Goal: Task Accomplishment & Management: Complete application form

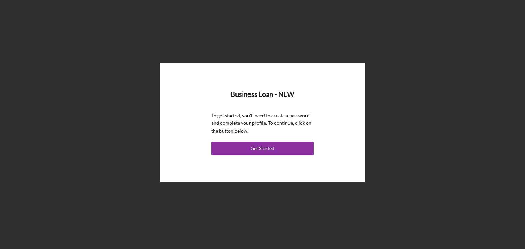
click at [262, 147] on div "Get Started" at bounding box center [262, 149] width 24 height 14
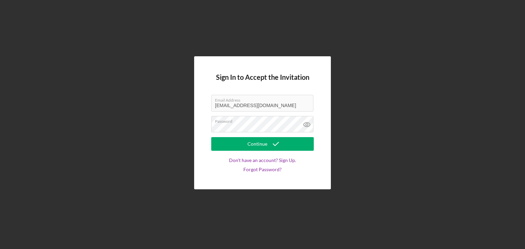
click at [306, 125] on icon at bounding box center [306, 125] width 2 height 2
click at [261, 144] on div "Continue" at bounding box center [257, 144] width 20 height 14
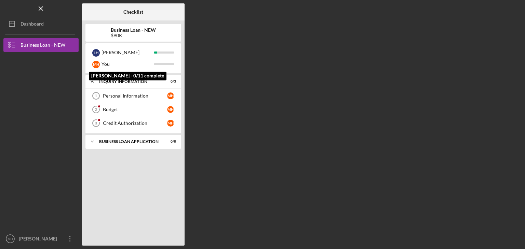
click at [96, 66] on div "M H" at bounding box center [96, 65] width 8 height 8
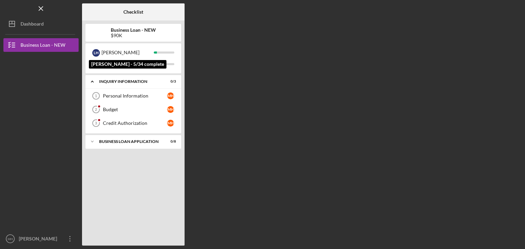
click at [93, 52] on div "L H" at bounding box center [96, 53] width 8 height 8
click at [101, 69] on div "M H You" at bounding box center [133, 64] width 89 height 12
click at [108, 95] on div "Personal Information" at bounding box center [135, 95] width 64 height 5
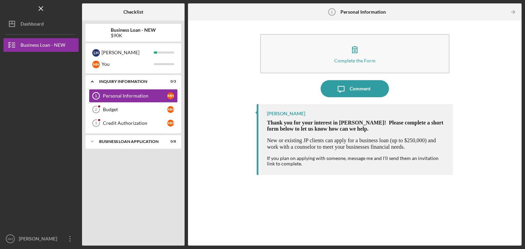
click at [353, 50] on icon "button" at bounding box center [354, 49] width 17 height 17
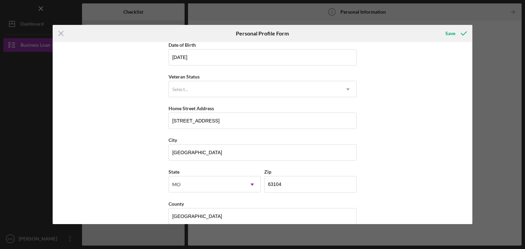
scroll to position [69, 0]
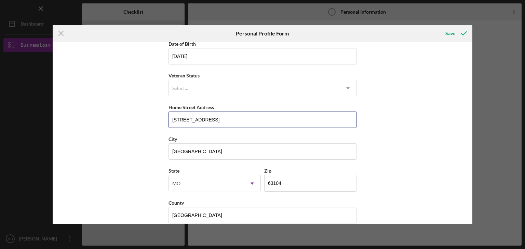
drag, startPoint x: 231, startPoint y: 120, endPoint x: 149, endPoint y: 119, distance: 82.0
click at [149, 119] on div "First Name Marni Middle Name Lenox Last Name Hopkins Job Title Self Employed Da…" at bounding box center [263, 133] width 420 height 182
type input "1515 South 7th Street APT 327"
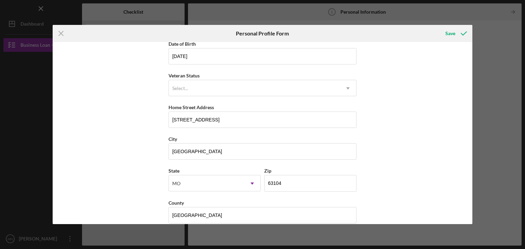
type input "MO"
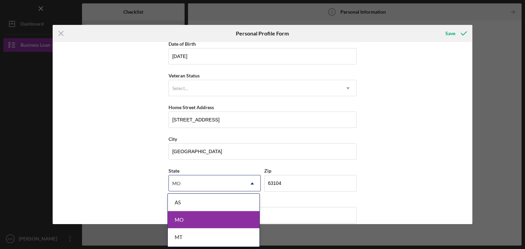
click at [237, 218] on div "MO" at bounding box center [214, 219] width 92 height 17
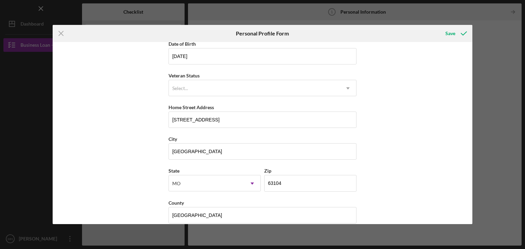
scroll to position [78, 0]
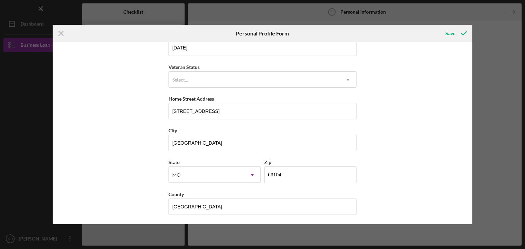
click at [454, 36] on div "Save" at bounding box center [450, 34] width 10 height 14
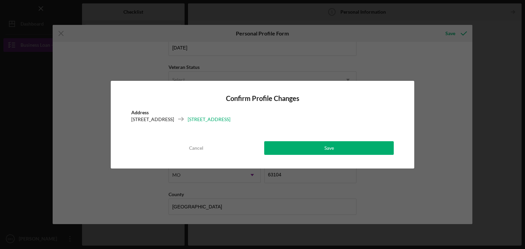
click at [323, 150] on button "Save" at bounding box center [328, 148] width 129 height 14
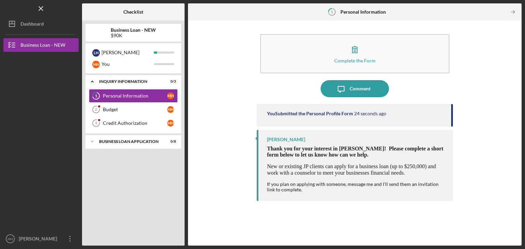
click at [112, 106] on link "Budget 2 Budget M H" at bounding box center [133, 110] width 89 height 14
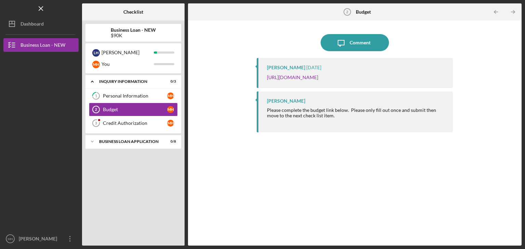
click at [297, 75] on link "https://justinepetersen.tfaforms.net/21?serviceID=a1gPC000005LIFB" at bounding box center [292, 77] width 51 height 6
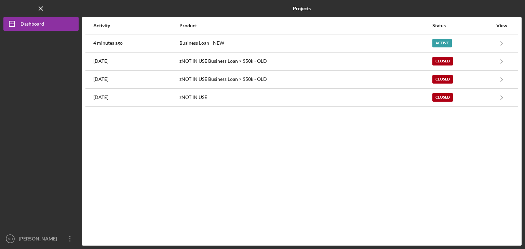
click at [486, 41] on div "Active" at bounding box center [462, 43] width 60 height 17
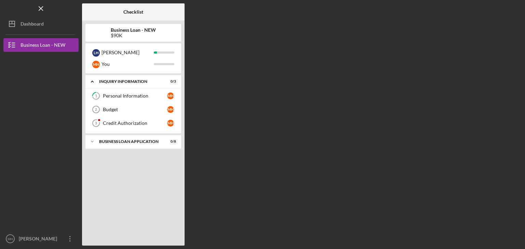
click at [134, 109] on div "Budget" at bounding box center [135, 109] width 64 height 5
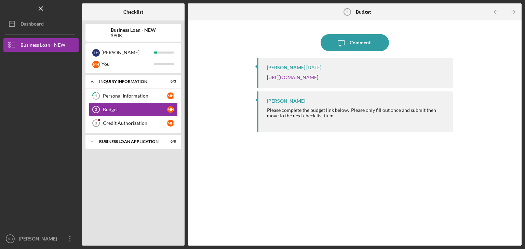
click at [318, 76] on link "https://justinepetersen.tfaforms.net/21?serviceID=a1gPC000005LIFB" at bounding box center [292, 77] width 51 height 6
click at [113, 125] on div "Credit Authorization" at bounding box center [135, 123] width 64 height 5
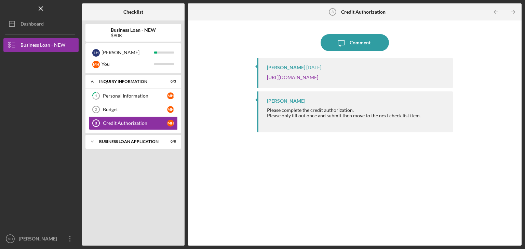
click at [314, 79] on link "https://justinepetersen.tfaforms.net/28?contactid=003PC000009geFy" at bounding box center [292, 77] width 51 height 6
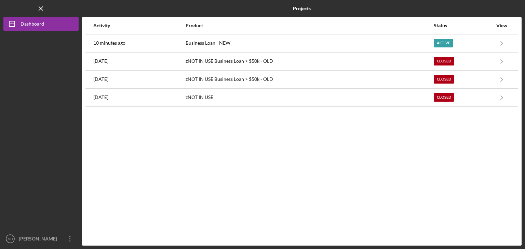
click at [504, 42] on icon "Icon/Navigate" at bounding box center [501, 43] width 15 height 15
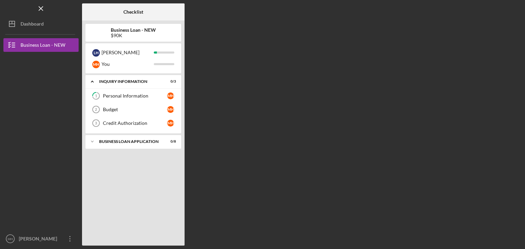
click at [145, 140] on div "BUSINESS LOAN APPLICATION" at bounding box center [129, 142] width 60 height 4
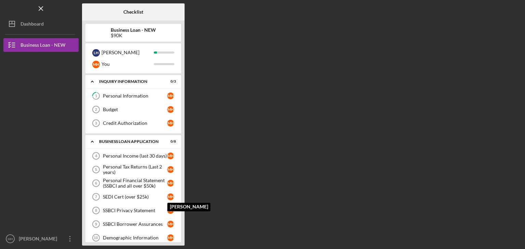
click at [168, 195] on div "M H" at bounding box center [170, 197] width 7 height 7
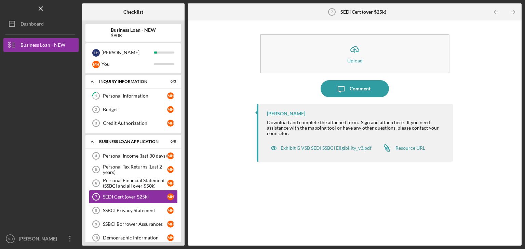
click at [288, 150] on div "Exhibit G VSB SEDI SSBCI Eligibility_v3.pdf" at bounding box center [325, 148] width 91 height 5
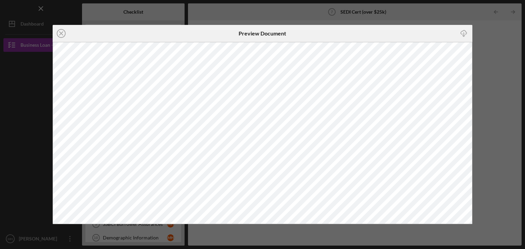
click at [59, 35] on line at bounding box center [60, 33] width 3 height 3
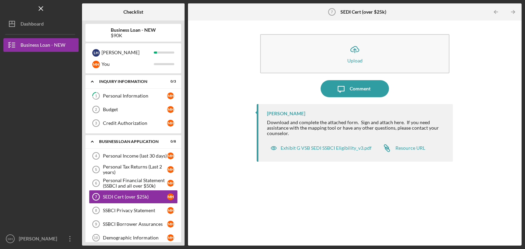
click at [407, 147] on div "Resource URL" at bounding box center [410, 148] width 30 height 5
click at [113, 154] on div "Personal Income (last 30 days)" at bounding box center [135, 155] width 64 height 5
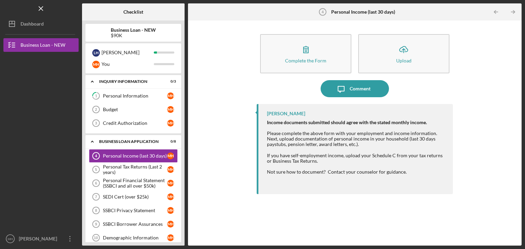
click at [301, 53] on icon "button" at bounding box center [305, 49] width 17 height 17
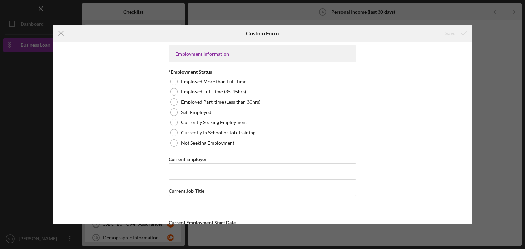
click at [172, 112] on div at bounding box center [174, 113] width 8 height 8
click at [175, 167] on input "Current Employer" at bounding box center [262, 172] width 188 height 16
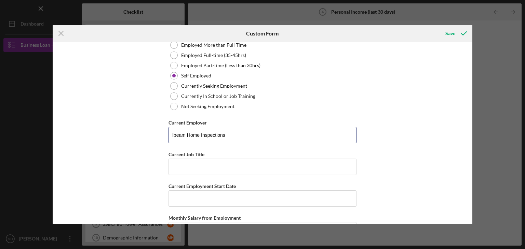
scroll to position [39, 0]
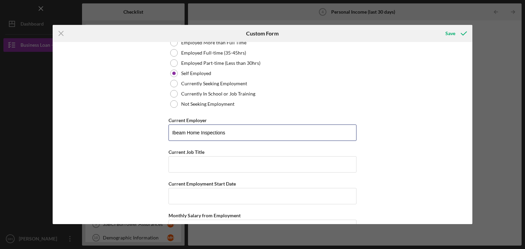
type input "Ibeam Home Inspections"
click at [221, 164] on input "Current Job Title" at bounding box center [262, 164] width 188 height 16
type input "Partner"
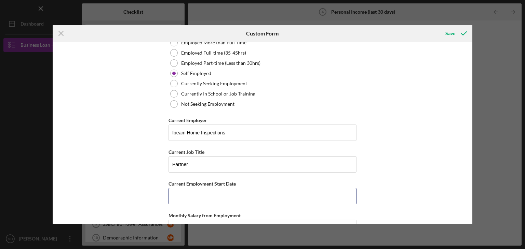
click at [178, 191] on input "Current Employment Start Date" at bounding box center [262, 196] width 188 height 16
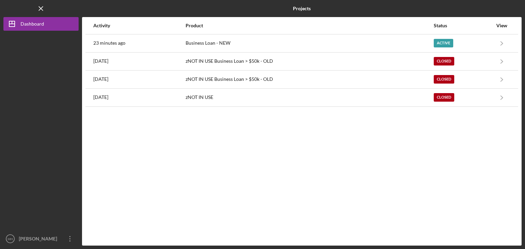
click at [487, 41] on div "Active" at bounding box center [462, 43] width 59 height 17
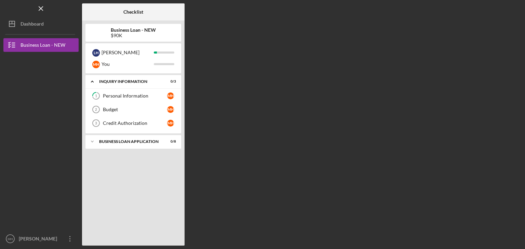
click at [95, 141] on icon "Icon/Expander" at bounding box center [92, 142] width 14 height 14
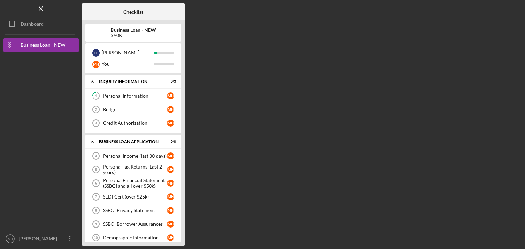
click at [156, 155] on div "Personal Income (last 30 days)" at bounding box center [135, 155] width 64 height 5
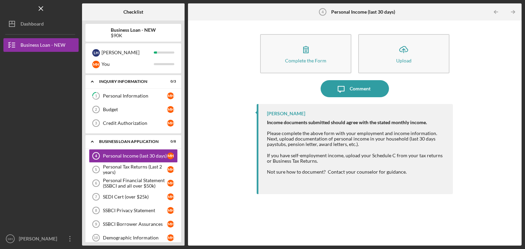
click at [306, 48] on icon "button" at bounding box center [305, 49] width 17 height 17
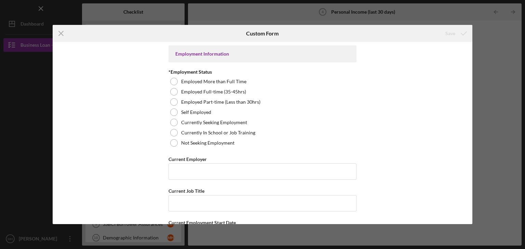
click at [174, 112] on div at bounding box center [174, 113] width 8 height 8
click at [177, 169] on input "Current Employer" at bounding box center [262, 172] width 188 height 16
type input "Ibeam Home Inspections"
click at [197, 204] on input "Current Job Title" at bounding box center [262, 203] width 188 height 16
type input "Partner"
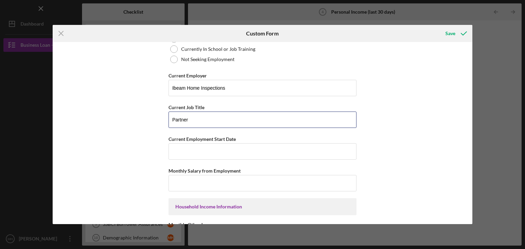
scroll to position [88, 0]
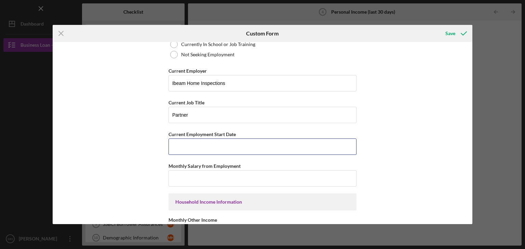
click at [220, 149] on input "Current Employment Start Date" at bounding box center [262, 147] width 188 height 16
type input "[DATE]"
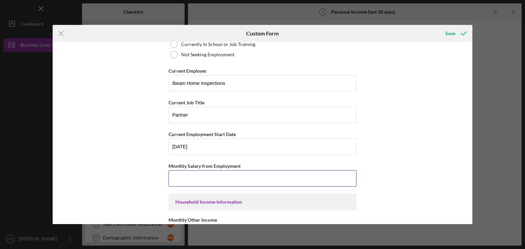
click at [194, 181] on input "Monthly Salary from Employment" at bounding box center [262, 178] width 188 height 16
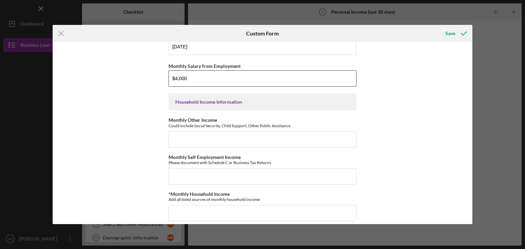
scroll to position [189, 0]
type input "$4"
click at [179, 175] on input "Monthly Self Employment Income" at bounding box center [262, 176] width 188 height 16
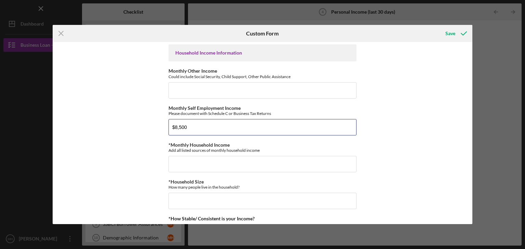
scroll to position [244, 0]
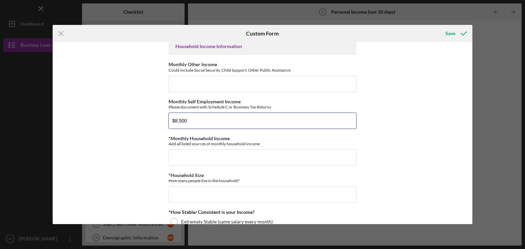
type input "$8,500"
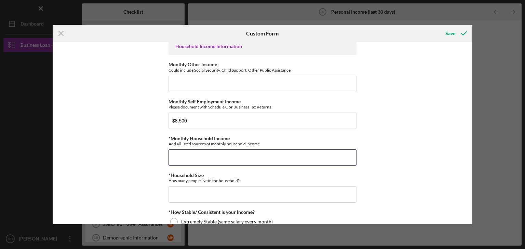
click at [175, 157] on input "*Monthly Household Income" at bounding box center [262, 158] width 188 height 16
type input "$33,000"
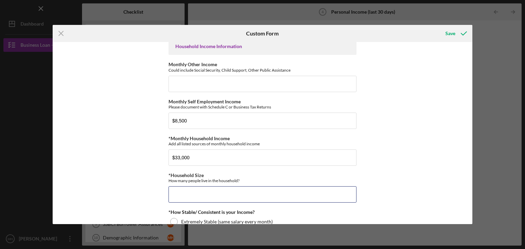
click at [187, 195] on input "*Household Size" at bounding box center [262, 195] width 188 height 16
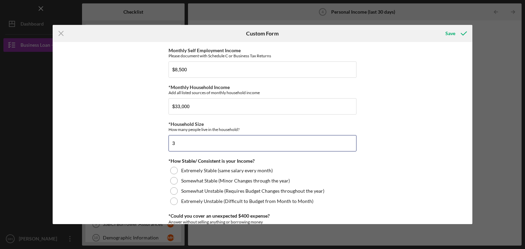
scroll to position [308, 0]
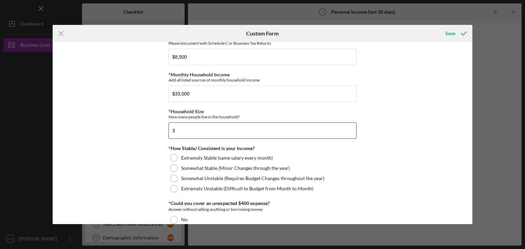
type input "3"
click at [173, 166] on div at bounding box center [174, 169] width 8 height 8
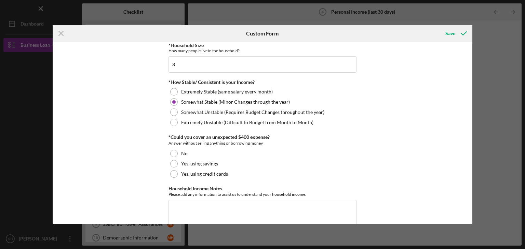
scroll to position [376, 0]
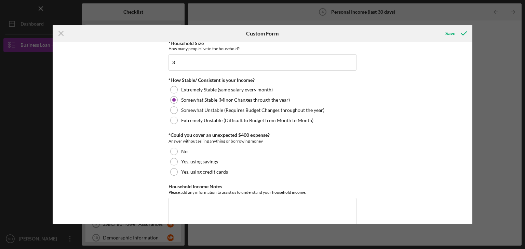
click at [171, 159] on div at bounding box center [174, 162] width 8 height 8
click at [173, 200] on textarea "Household Income Notes" at bounding box center [262, 214] width 188 height 33
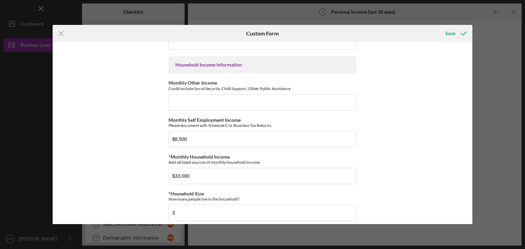
scroll to position [227, 0]
type textarea "[PERSON_NAME] take home pay from his W2 income is roughly $15k - $18k a month. …"
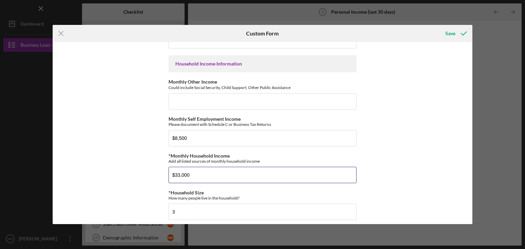
click at [206, 175] on input "$33,000" at bounding box center [262, 175] width 188 height 16
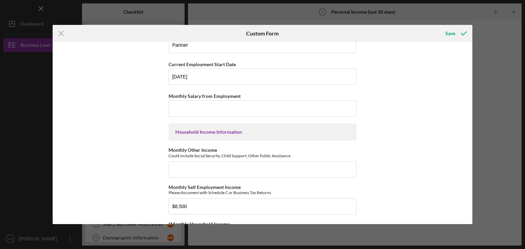
scroll to position [153, 0]
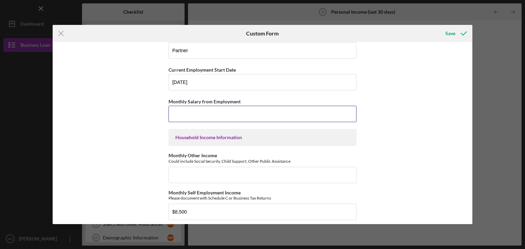
click at [199, 112] on input "Monthly Salary from Employment" at bounding box center [262, 114] width 188 height 16
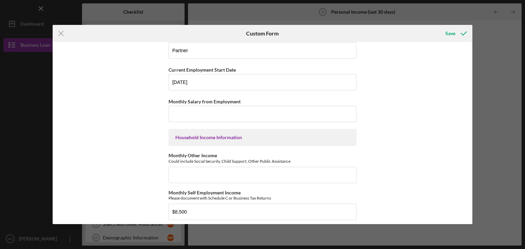
click at [223, 136] on div "Household Income Information" at bounding box center [262, 137] width 174 height 5
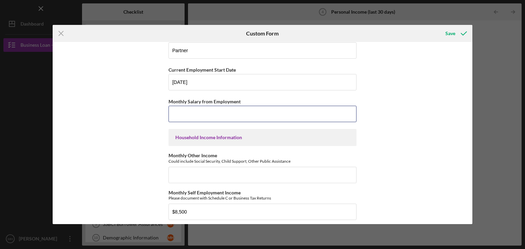
click at [210, 116] on input "Monthly Salary from Employment" at bounding box center [262, 114] width 188 height 16
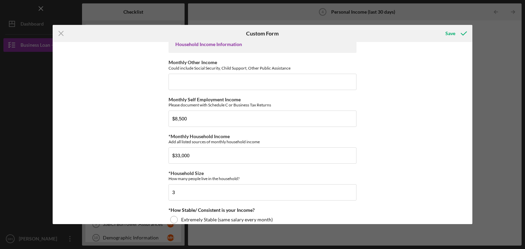
scroll to position [248, 0]
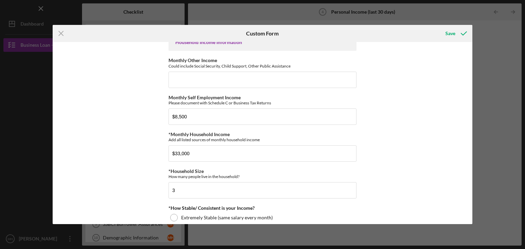
type input "$33,000"
click at [206, 155] on input "$33,000" at bounding box center [262, 154] width 188 height 16
type input "$3"
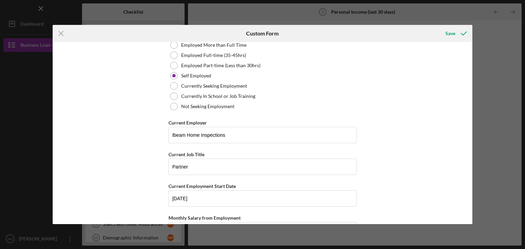
scroll to position [0, 0]
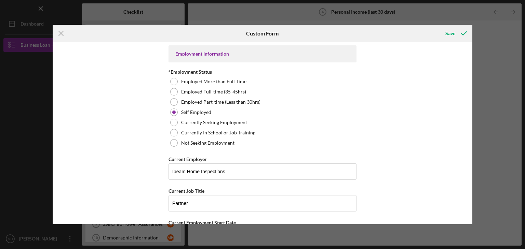
type input "$23,000"
click at [449, 36] on div "Save" at bounding box center [450, 34] width 10 height 14
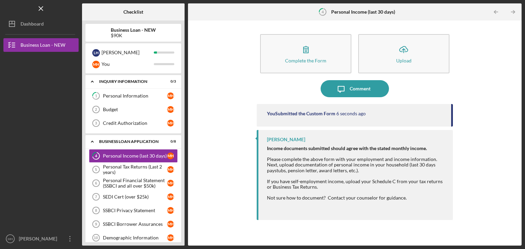
click at [122, 165] on div "Personal Tax Returns (Last 2 years)" at bounding box center [135, 169] width 64 height 11
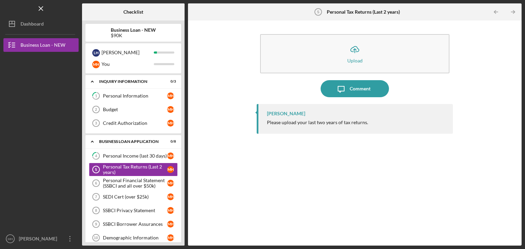
click at [361, 54] on icon "Icon/Upload" at bounding box center [354, 49] width 17 height 17
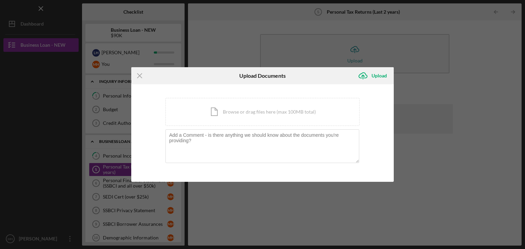
click at [136, 76] on icon "Icon/Menu Close" at bounding box center [139, 75] width 17 height 17
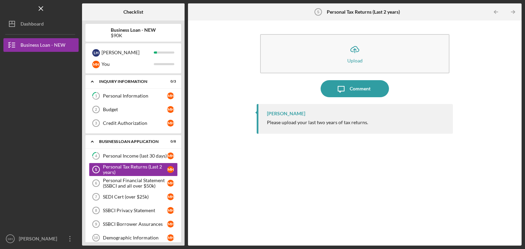
click at [127, 178] on div "Personal Financial Statement (SSBCI and all over $50k)" at bounding box center [135, 183] width 64 height 11
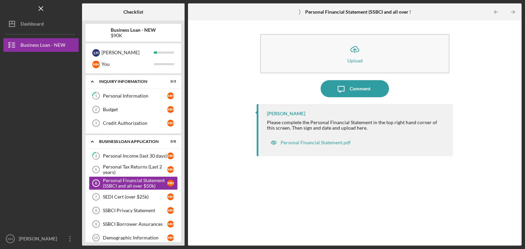
click at [295, 143] on div "Personal Financial Statement.pdf" at bounding box center [315, 142] width 70 height 5
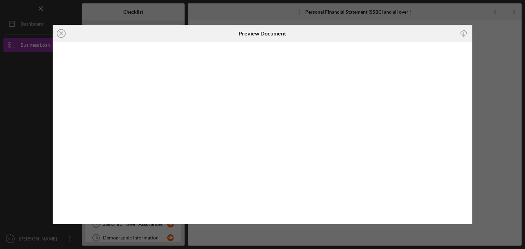
click at [58, 34] on icon "Icon/Close" at bounding box center [61, 33] width 17 height 17
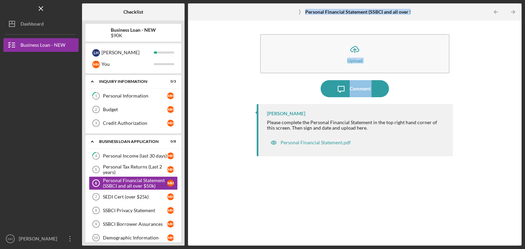
drag, startPoint x: 186, startPoint y: 92, endPoint x: 186, endPoint y: 101, distance: 9.6
click at [186, 101] on div "Checklist Business Loan - NEW $90K L H [PERSON_NAME] You Icon/Expander INQUIRY …" at bounding box center [301, 124] width 439 height 243
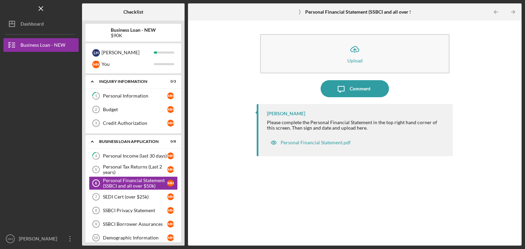
click at [181, 97] on div "Business Loan - NEW $90K L H [PERSON_NAME] You Icon/Expander INQUIRY INFORMATIO…" at bounding box center [133, 132] width 102 height 225
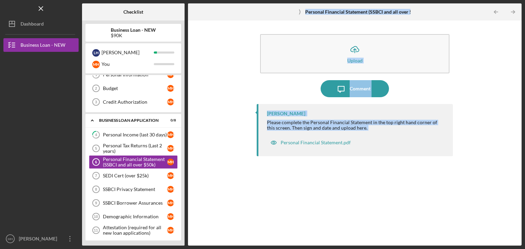
drag, startPoint x: 188, startPoint y: 168, endPoint x: 184, endPoint y: 214, distance: 45.9
click at [184, 214] on div "Checklist Business Loan - NEW $90K L H [PERSON_NAME] You Icon/Expander INQUIRY …" at bounding box center [301, 124] width 439 height 243
click at [145, 215] on div "Demographic Information" at bounding box center [135, 216] width 64 height 5
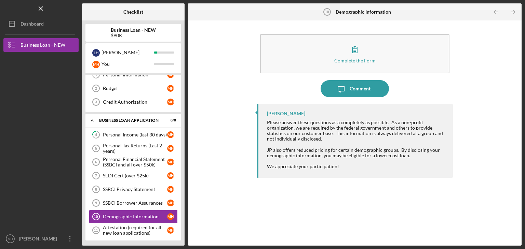
click at [359, 48] on icon "button" at bounding box center [354, 49] width 17 height 17
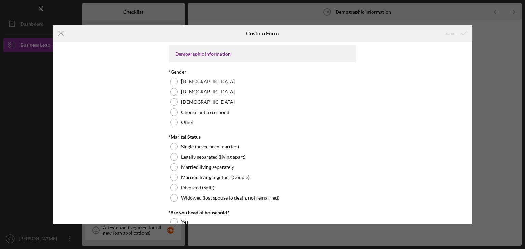
click at [174, 82] on div at bounding box center [174, 82] width 8 height 8
click at [175, 179] on div at bounding box center [174, 178] width 8 height 8
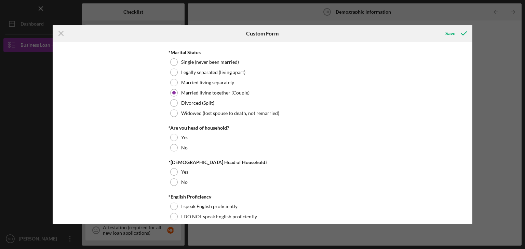
scroll to position [87, 0]
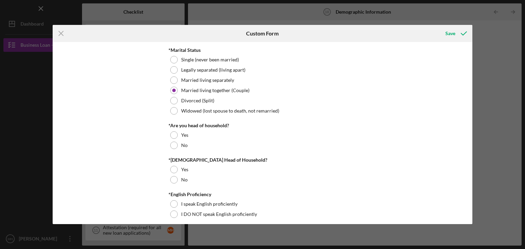
click at [174, 147] on div at bounding box center [174, 146] width 8 height 8
click at [172, 181] on div at bounding box center [174, 180] width 8 height 8
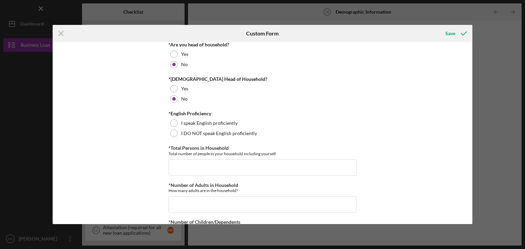
scroll to position [174, 0]
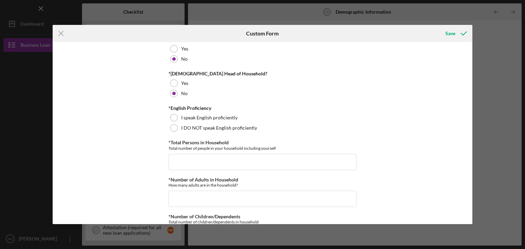
click at [172, 120] on div at bounding box center [174, 118] width 8 height 8
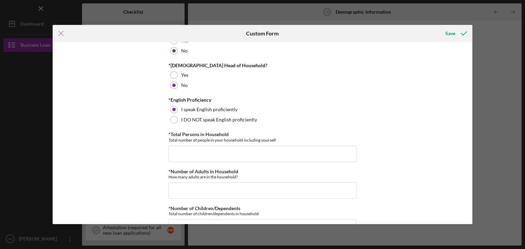
scroll to position [183, 0]
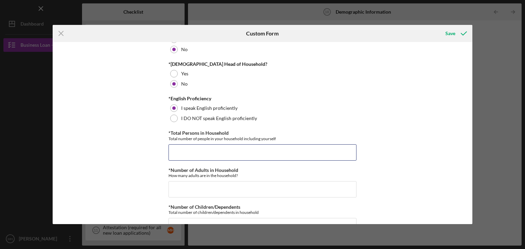
click at [178, 152] on input "*Total Persons in Household" at bounding box center [262, 152] width 188 height 16
type input "3"
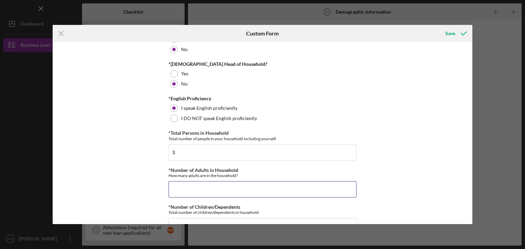
click at [179, 192] on input "*Number of Adults in Household" at bounding box center [262, 189] width 188 height 16
type input "2"
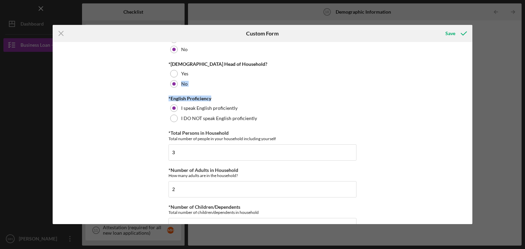
drag, startPoint x: 473, startPoint y: 70, endPoint x: 477, endPoint y: 97, distance: 27.3
click at [477, 97] on div "Icon/Menu Close Custom Form Save Demographic Information *Gender [DEMOGRAPHIC_D…" at bounding box center [262, 124] width 525 height 249
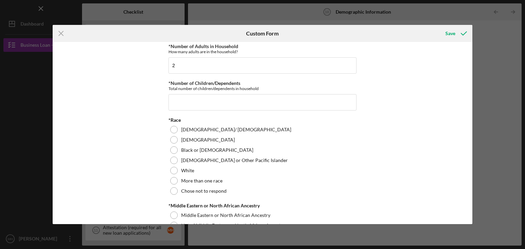
scroll to position [302, 0]
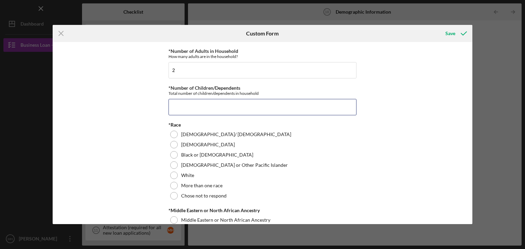
click at [209, 107] on input "*Number of Children/Dependents" at bounding box center [262, 107] width 188 height 16
type input "1"
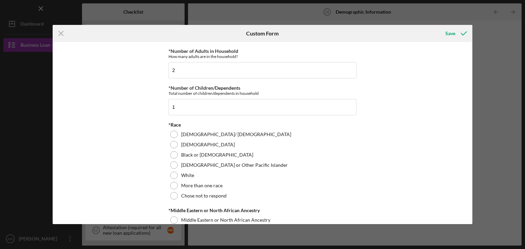
click at [172, 154] on div at bounding box center [174, 155] width 8 height 8
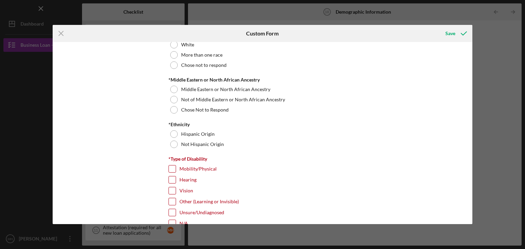
scroll to position [440, 0]
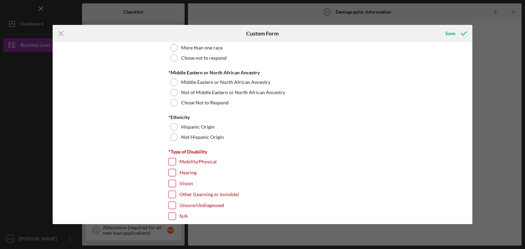
click at [173, 90] on div at bounding box center [174, 93] width 8 height 8
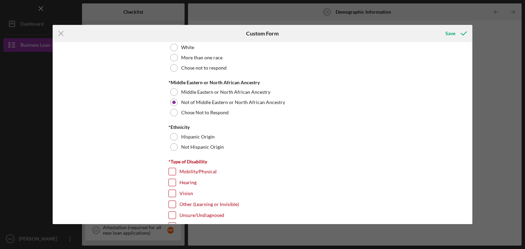
scroll to position [432, 0]
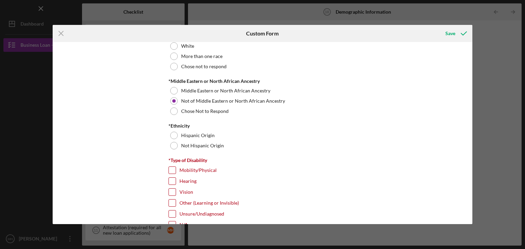
click at [174, 144] on div at bounding box center [174, 146] width 8 height 8
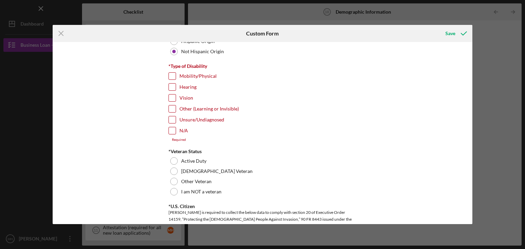
scroll to position [524, 0]
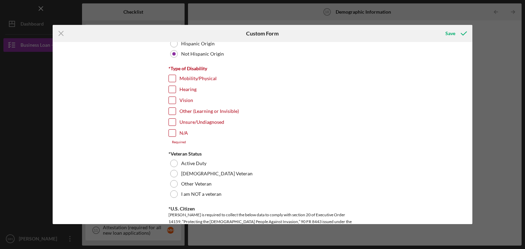
click at [172, 132] on input "N/A" at bounding box center [172, 133] width 7 height 7
checkbox input "true"
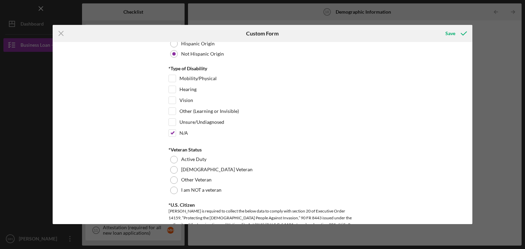
click at [171, 189] on div at bounding box center [174, 191] width 8 height 8
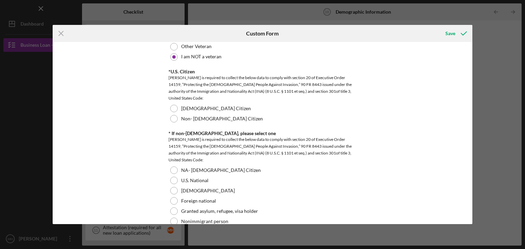
scroll to position [650, 0]
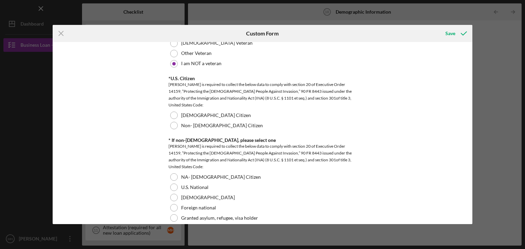
click at [170, 112] on div at bounding box center [174, 116] width 8 height 8
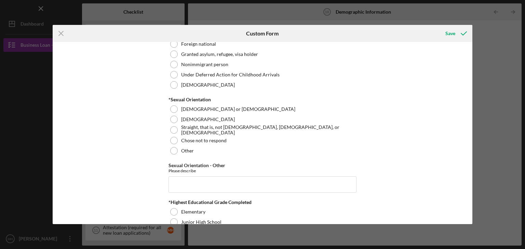
scroll to position [817, 0]
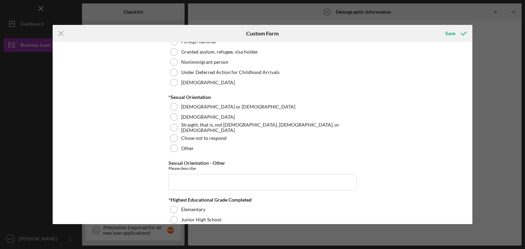
click at [173, 126] on div at bounding box center [174, 128] width 8 height 8
drag, startPoint x: 470, startPoint y: 143, endPoint x: 471, endPoint y: 165, distance: 22.6
click at [471, 165] on div "Demographic Information *Gender [DEMOGRAPHIC_DATA] [DEMOGRAPHIC_DATA] [DEMOGRAP…" at bounding box center [263, 133] width 420 height 182
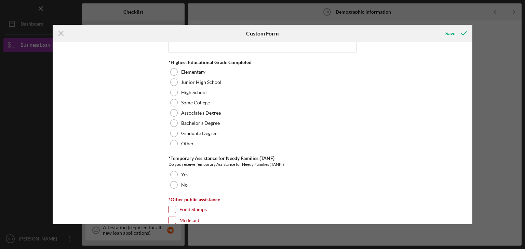
scroll to position [935, 0]
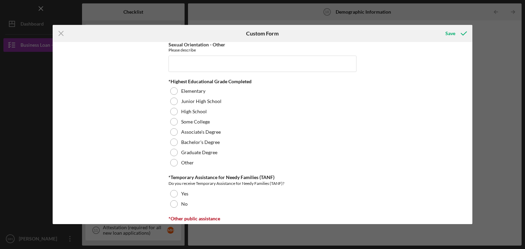
click at [174, 140] on div at bounding box center [174, 143] width 8 height 8
click at [171, 201] on div at bounding box center [174, 205] width 8 height 8
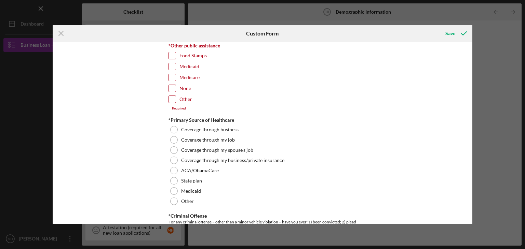
scroll to position [1097, 0]
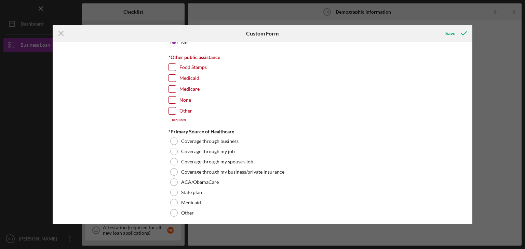
click at [170, 97] on input "None" at bounding box center [172, 100] width 7 height 7
checkbox input "true"
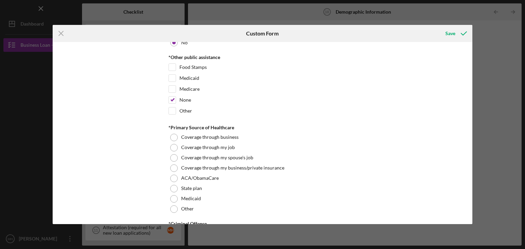
click at [171, 158] on div at bounding box center [174, 158] width 8 height 8
drag, startPoint x: 470, startPoint y: 174, endPoint x: 470, endPoint y: 194, distance: 20.5
click at [470, 194] on div "Demographic Information *Gender [DEMOGRAPHIC_DATA] [DEMOGRAPHIC_DATA] [DEMOGRAP…" at bounding box center [263, 133] width 420 height 182
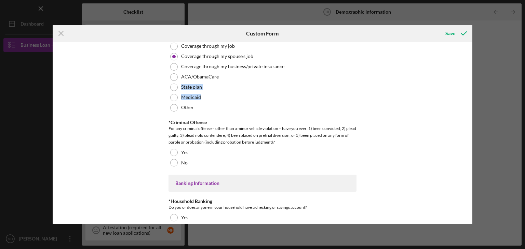
scroll to position [1200, 0]
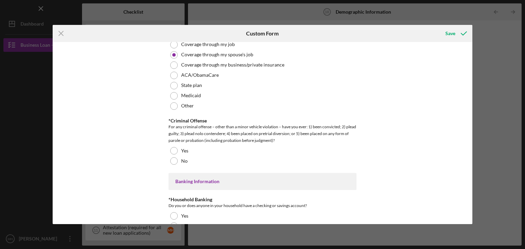
click at [173, 157] on div at bounding box center [174, 161] width 8 height 8
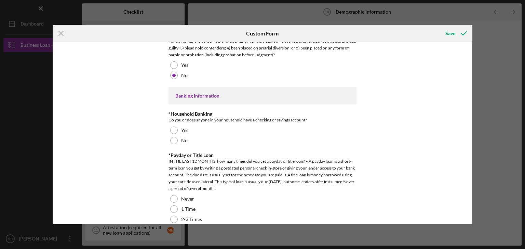
scroll to position [1288, 0]
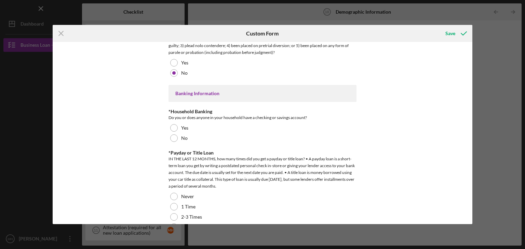
click at [168, 124] on div "Yes" at bounding box center [262, 128] width 188 height 10
drag, startPoint x: 470, startPoint y: 196, endPoint x: 471, endPoint y: 215, distance: 18.9
click at [471, 215] on div "Demographic Information *Gender [DEMOGRAPHIC_DATA] [DEMOGRAPHIC_DATA] [DEMOGRAP…" at bounding box center [263, 133] width 420 height 182
click at [173, 194] on div at bounding box center [174, 197] width 8 height 8
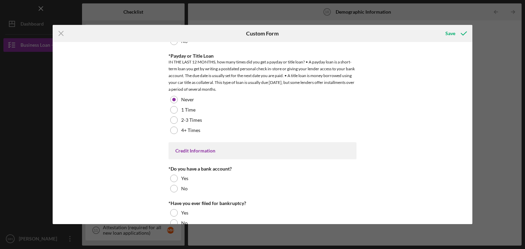
scroll to position [1396, 0]
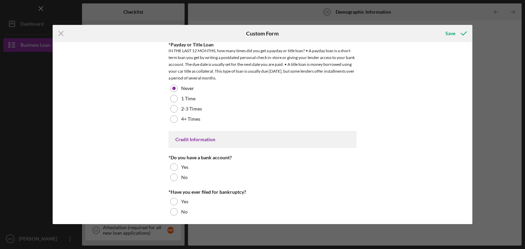
click at [171, 164] on div at bounding box center [174, 168] width 8 height 8
click at [170, 198] on div at bounding box center [174, 202] width 8 height 8
click at [460, 32] on icon "submit" at bounding box center [463, 33] width 17 height 17
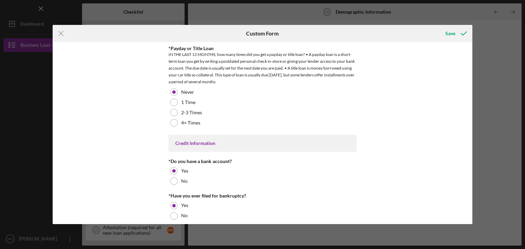
scroll to position [1401, 0]
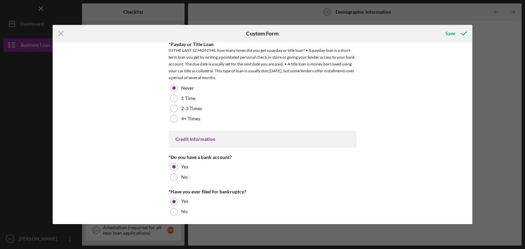
click at [452, 33] on div "Save" at bounding box center [450, 34] width 10 height 14
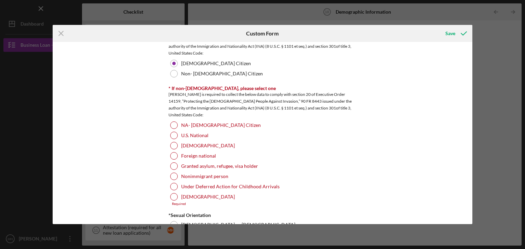
scroll to position [715, 0]
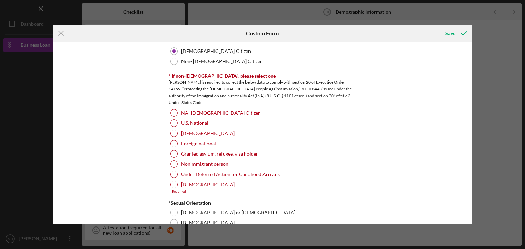
click at [173, 110] on div at bounding box center [174, 113] width 8 height 8
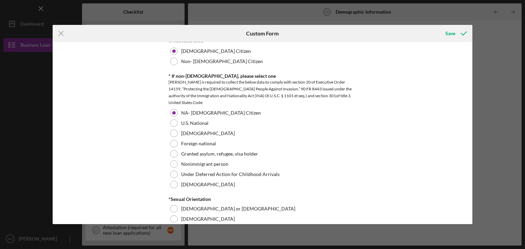
click at [464, 30] on icon "submit" at bounding box center [463, 33] width 17 height 17
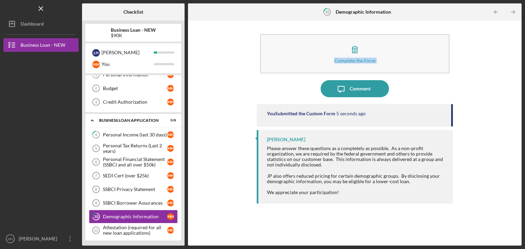
drag, startPoint x: 186, startPoint y: 59, endPoint x: 187, endPoint y: 93, distance: 33.8
click at [187, 93] on div "Checklist Business Loan - NEW $90K L H [PERSON_NAME] You Icon/Expander INQUIRY …" at bounding box center [301, 124] width 439 height 243
click at [114, 146] on div "Personal Tax Returns (Last 2 years)" at bounding box center [135, 148] width 64 height 11
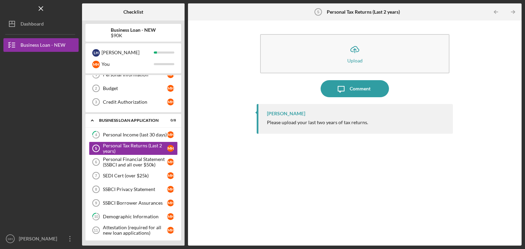
click at [309, 59] on button "Icon/Upload Upload" at bounding box center [354, 53] width 189 height 39
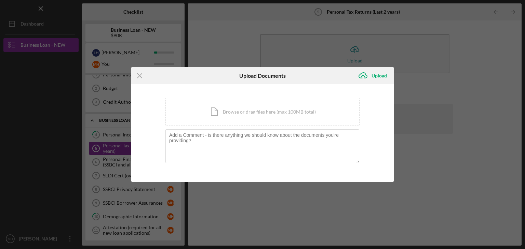
click at [224, 117] on div "Icon/Document Browse or drag files here (max 100MB total) Tap to choose files o…" at bounding box center [262, 112] width 194 height 28
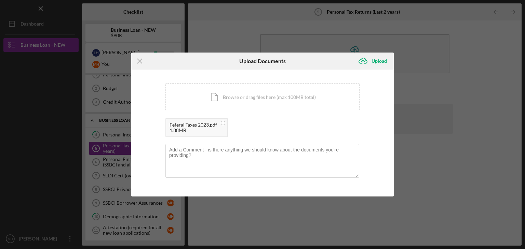
click at [376, 60] on div "Upload" at bounding box center [378, 61] width 15 height 14
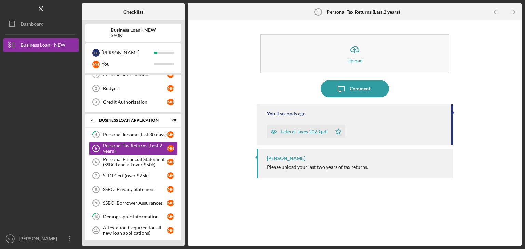
click at [348, 47] on icon "Icon/Upload" at bounding box center [354, 49] width 17 height 17
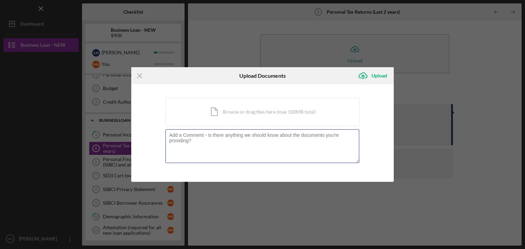
click at [225, 137] on textarea at bounding box center [262, 145] width 194 height 33
click at [214, 110] on div "Icon/Document Browse or drag files here (max 100MB total) Tap to choose files o…" at bounding box center [262, 112] width 194 height 28
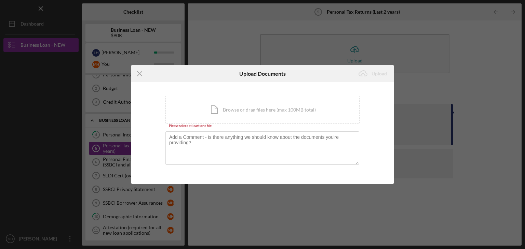
click at [208, 110] on div "Icon/Document Browse or drag files here (max 100MB total) Tap to choose files o…" at bounding box center [262, 110] width 194 height 28
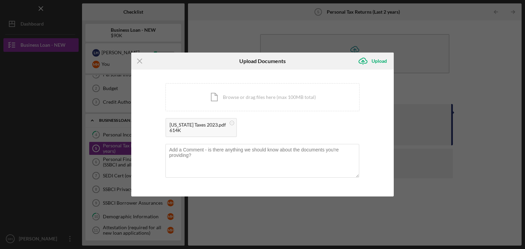
click at [383, 62] on div "Upload" at bounding box center [378, 61] width 15 height 14
